Goal: Transaction & Acquisition: Purchase product/service

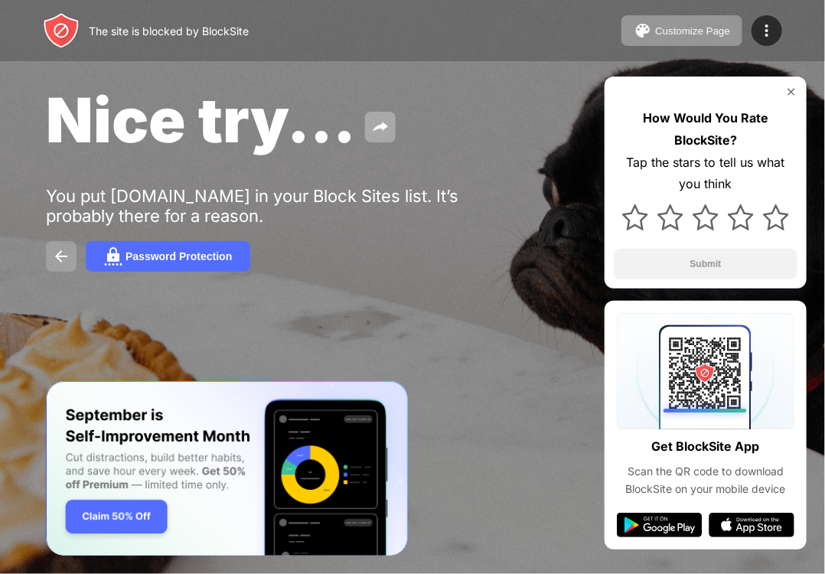
click at [54, 256] on img at bounding box center [61, 256] width 18 height 18
click at [65, 262] on img at bounding box center [61, 256] width 18 height 18
click at [797, 99] on div "How Would You Rate BlockSite? Tap the stars to tell us what you think Submit" at bounding box center [705, 183] width 202 height 212
click at [790, 86] on img at bounding box center [791, 92] width 12 height 12
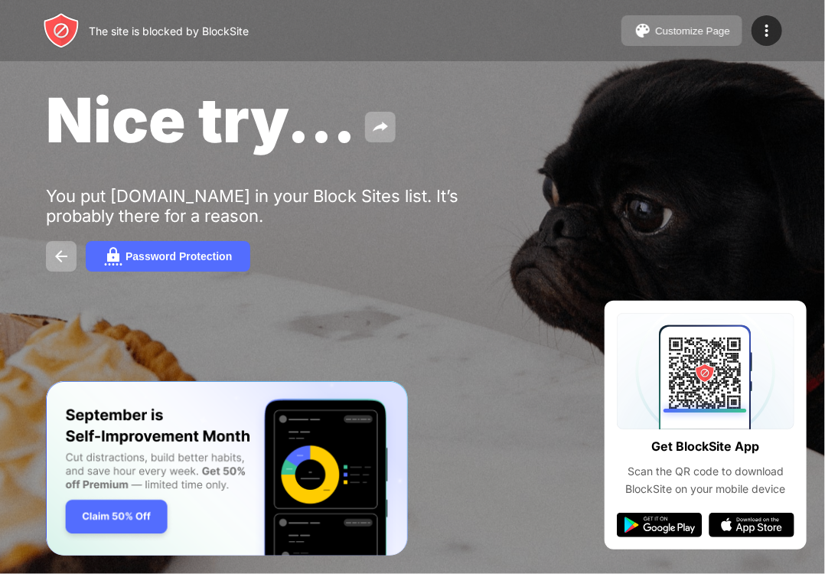
click at [675, 16] on button "Customize Page" at bounding box center [681, 30] width 121 height 31
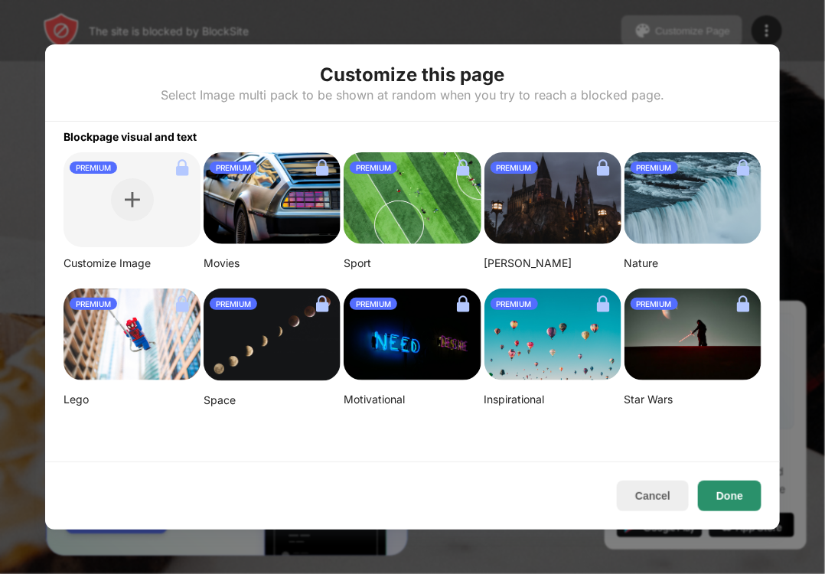
click at [731, 493] on button "Done" at bounding box center [730, 495] width 64 height 31
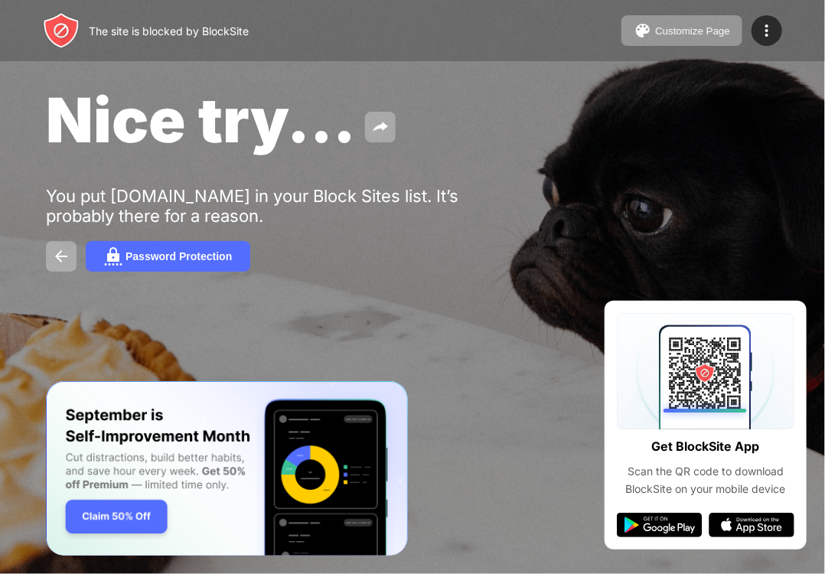
click at [119, 520] on img "Banner Message" at bounding box center [226, 467] width 362 height 175
click at [50, 264] on button at bounding box center [61, 256] width 31 height 31
click at [637, 530] on img at bounding box center [660, 525] width 86 height 24
click at [59, 252] on img at bounding box center [61, 256] width 18 height 18
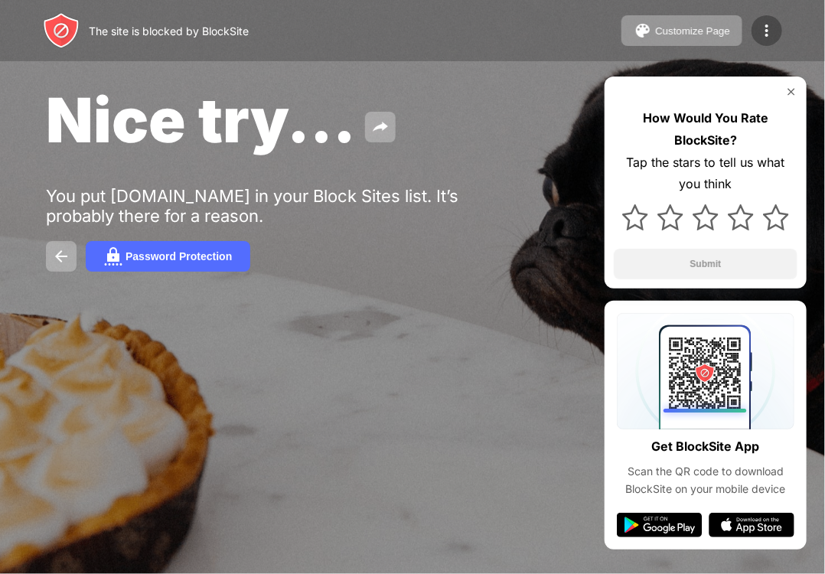
click at [761, 33] on img at bounding box center [766, 30] width 18 height 18
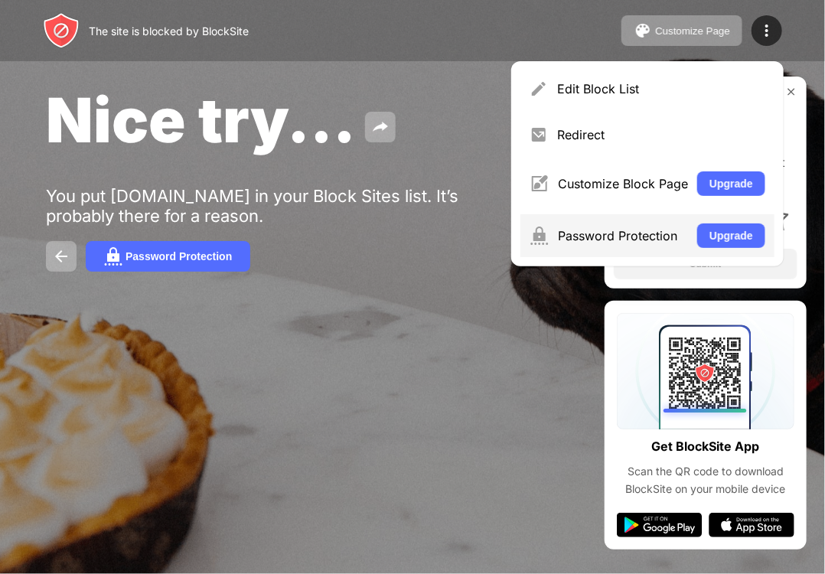
click at [553, 246] on div "Password Protection Upgrade" at bounding box center [647, 235] width 254 height 43
